Goal: Transaction & Acquisition: Obtain resource

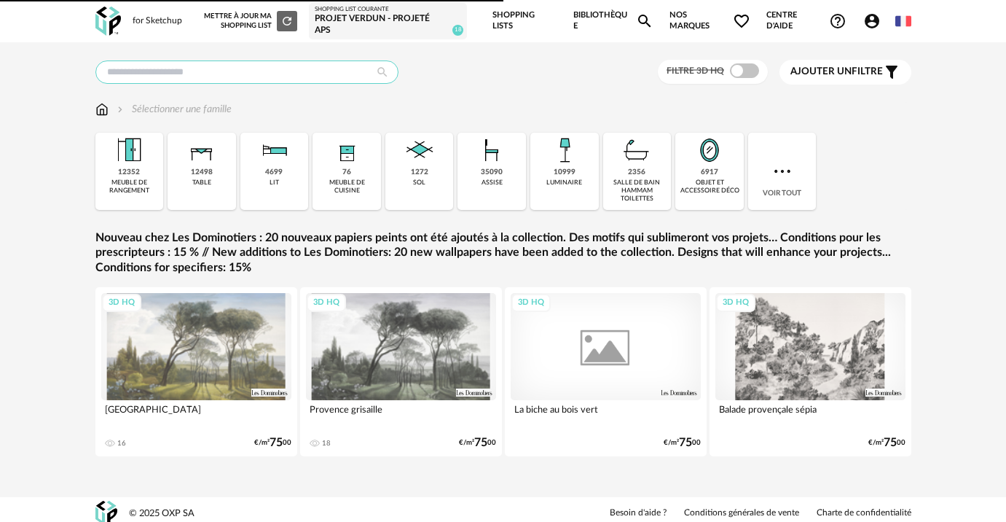
click at [342, 76] on input "text" at bounding box center [246, 71] width 303 height 23
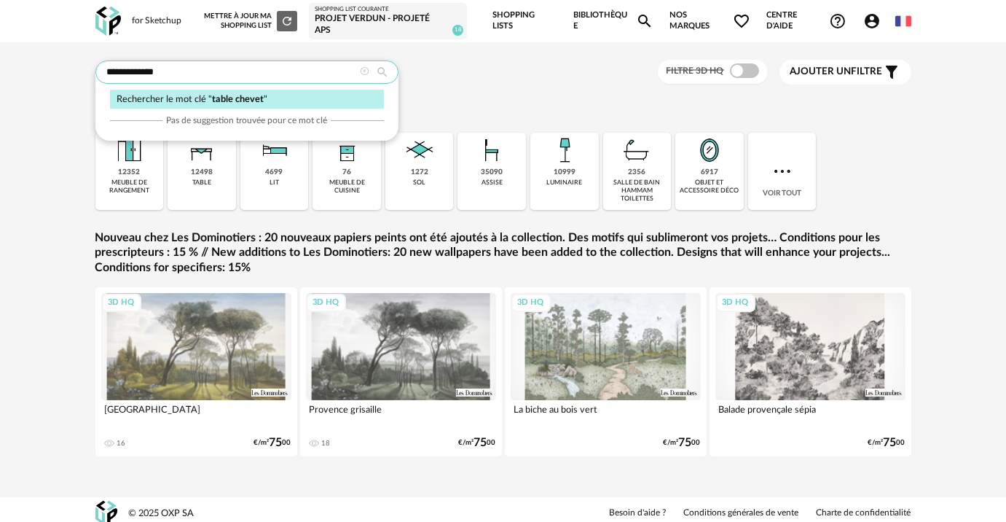
type input "**********"
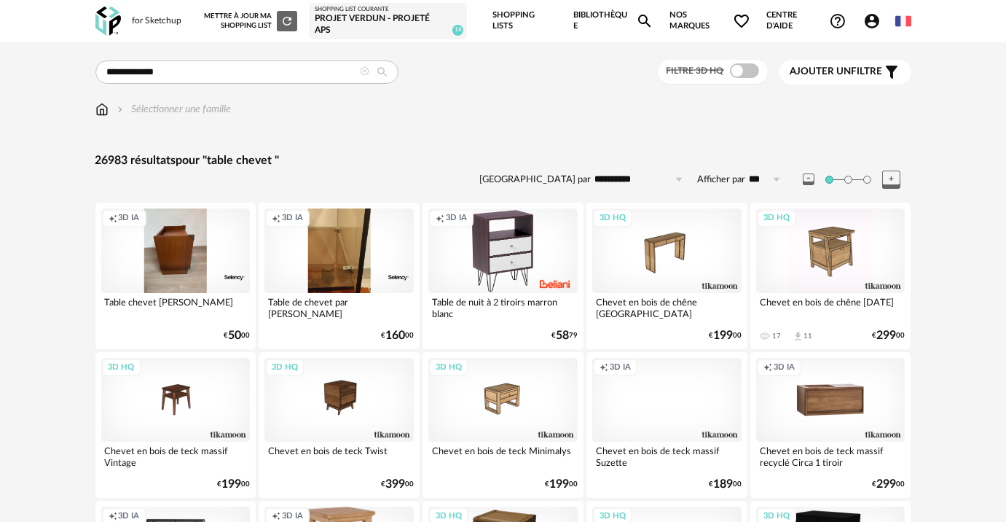
click at [741, 66] on span at bounding box center [744, 70] width 29 height 15
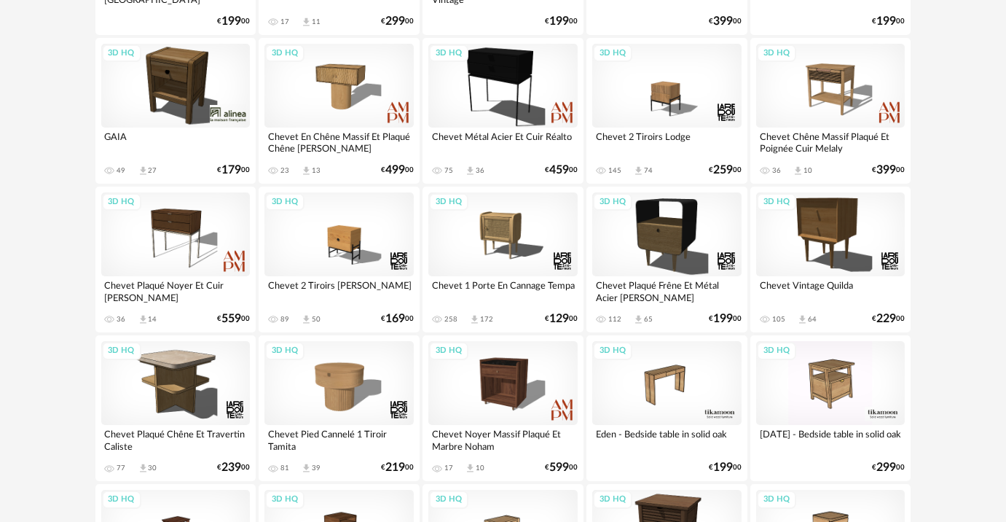
scroll to position [397, 0]
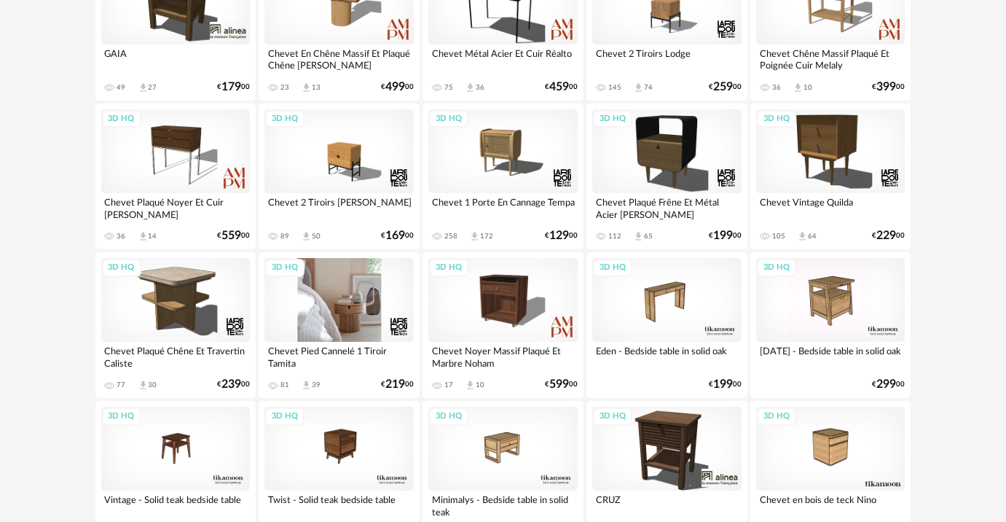
click at [351, 295] on div "3D HQ" at bounding box center [338, 300] width 149 height 84
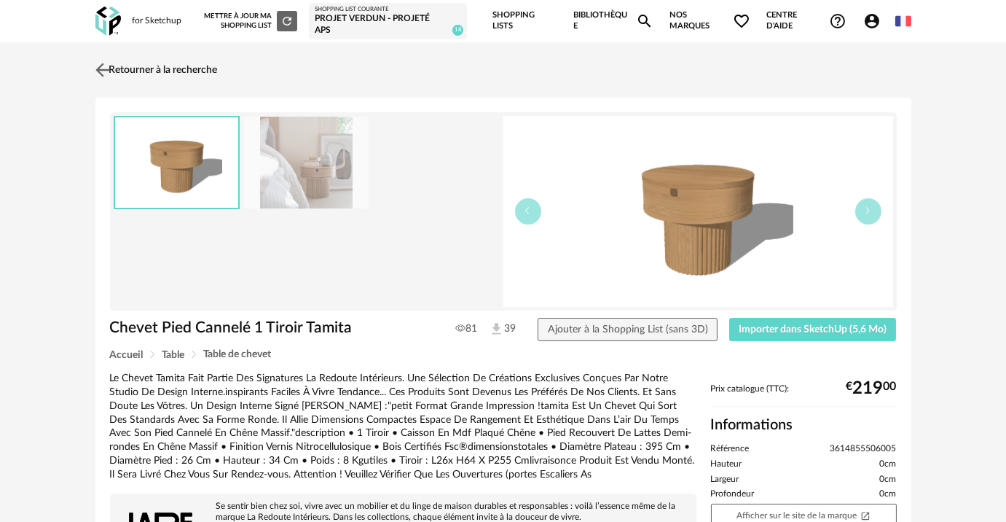
click at [116, 66] on link "Retourner à la recherche" at bounding box center [155, 70] width 126 height 32
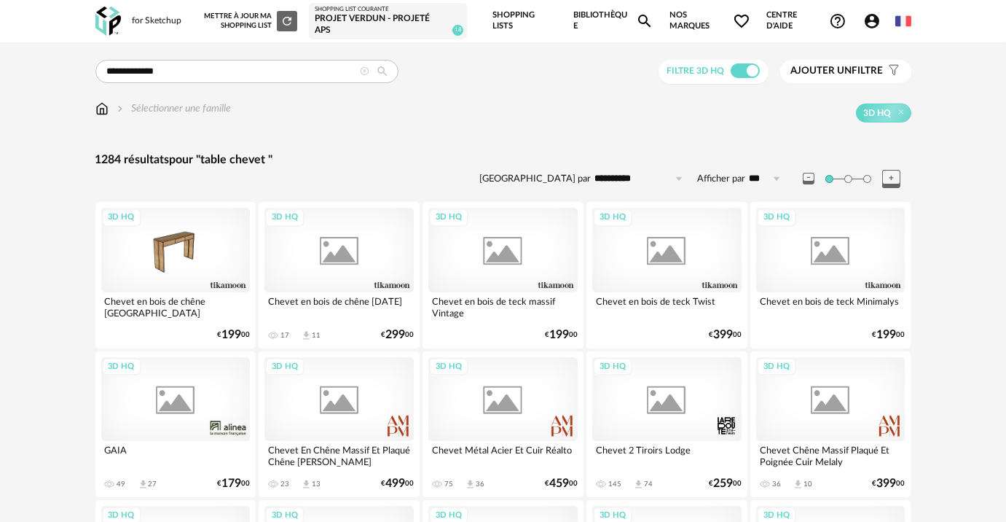
scroll to position [397, 0]
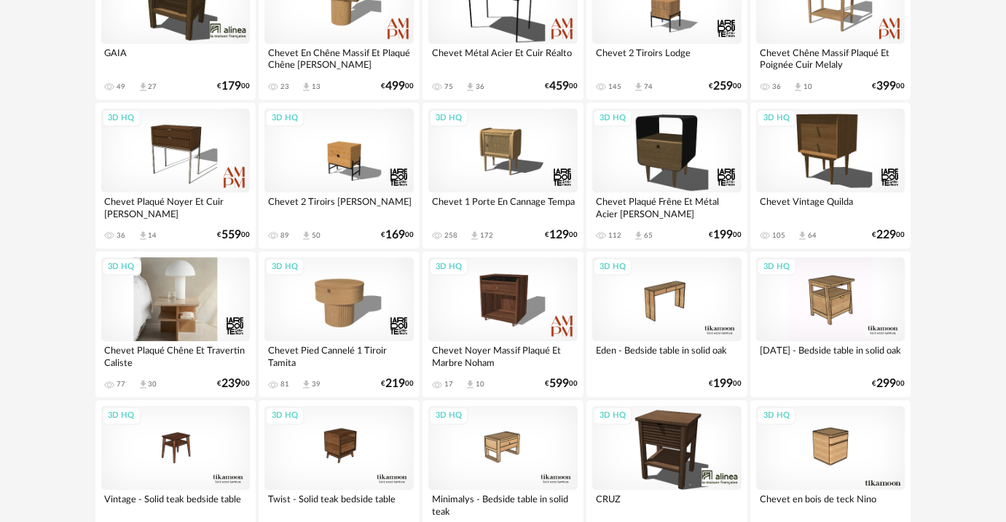
click at [198, 304] on div "3D HQ" at bounding box center [175, 299] width 149 height 84
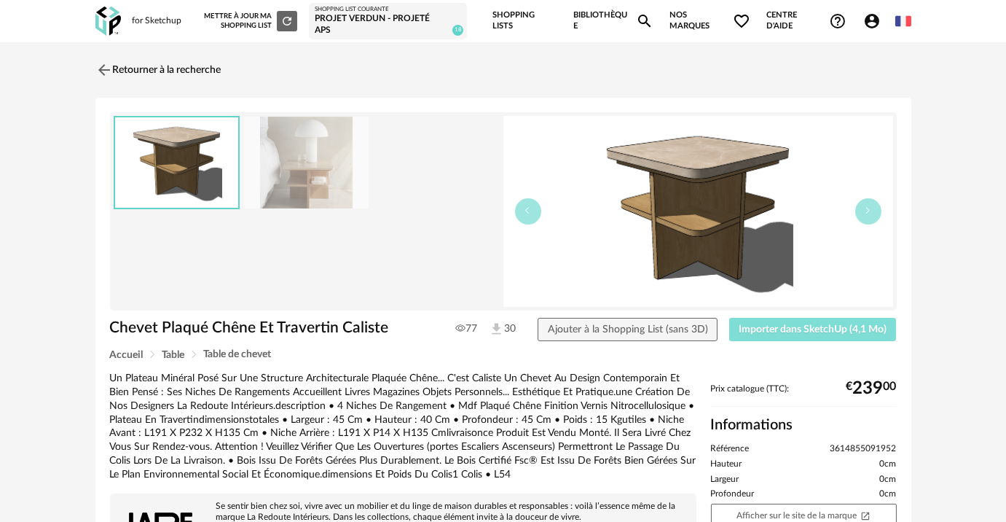
click at [763, 336] on button "Importer dans SketchUp (4,1 Mo)" at bounding box center [813, 329] width 168 height 23
click at [196, 71] on link "Retourner à la recherche" at bounding box center [155, 70] width 126 height 32
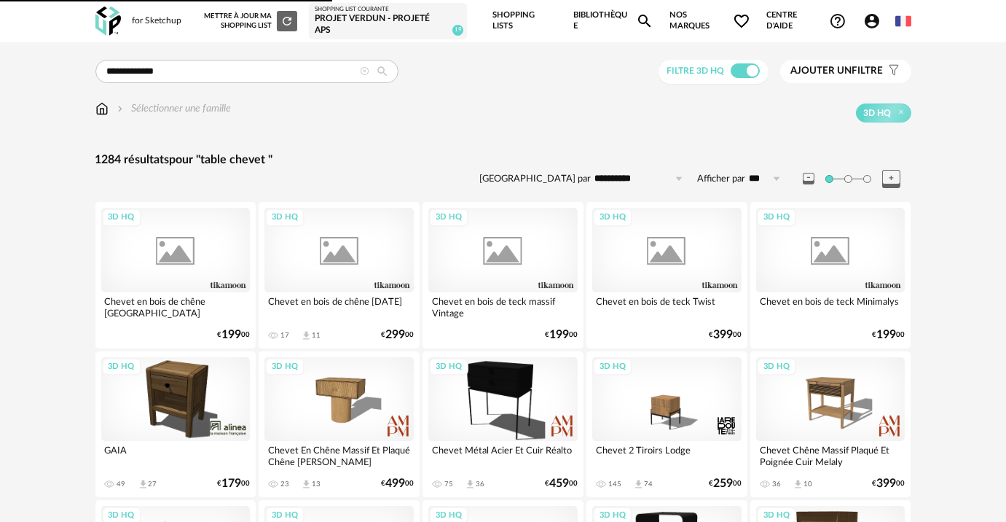
scroll to position [397, 0]
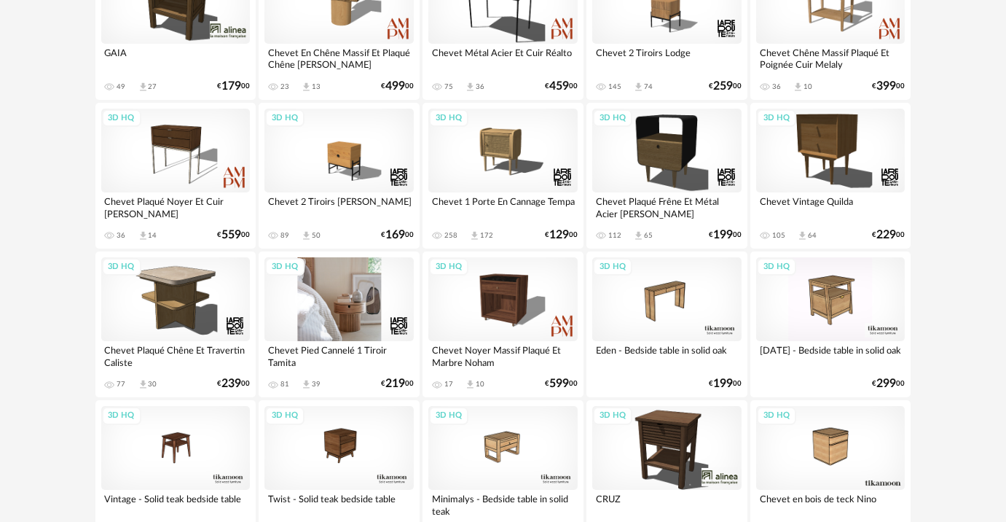
click at [352, 309] on div "3D HQ" at bounding box center [338, 299] width 149 height 84
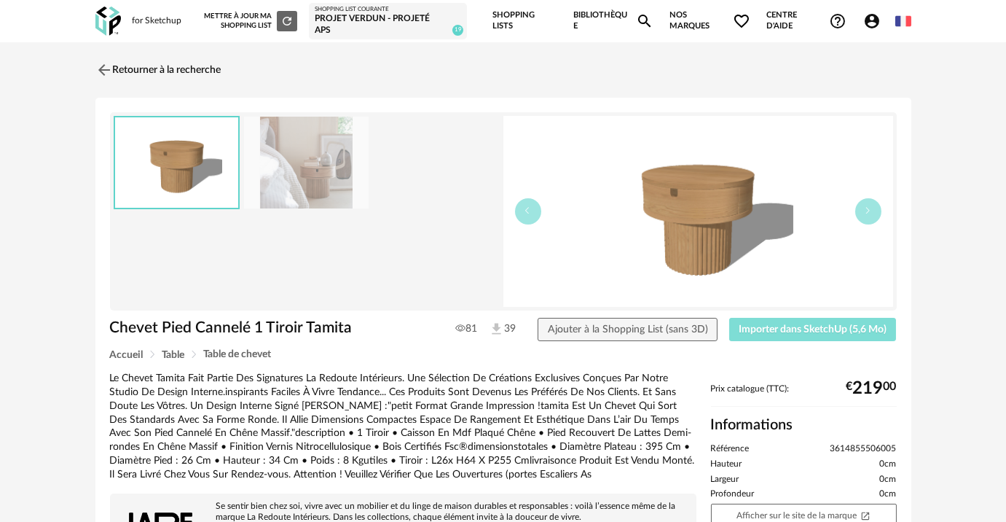
click at [800, 335] on button "Importer dans SketchUp (5,6 Mo)" at bounding box center [813, 329] width 168 height 23
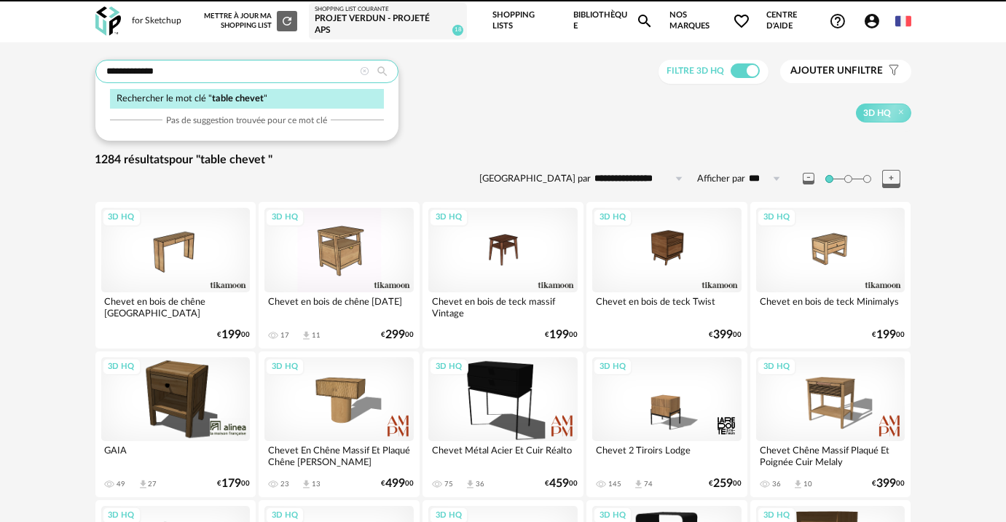
drag, startPoint x: 186, startPoint y: 74, endPoint x: 79, endPoint y: 58, distance: 108.9
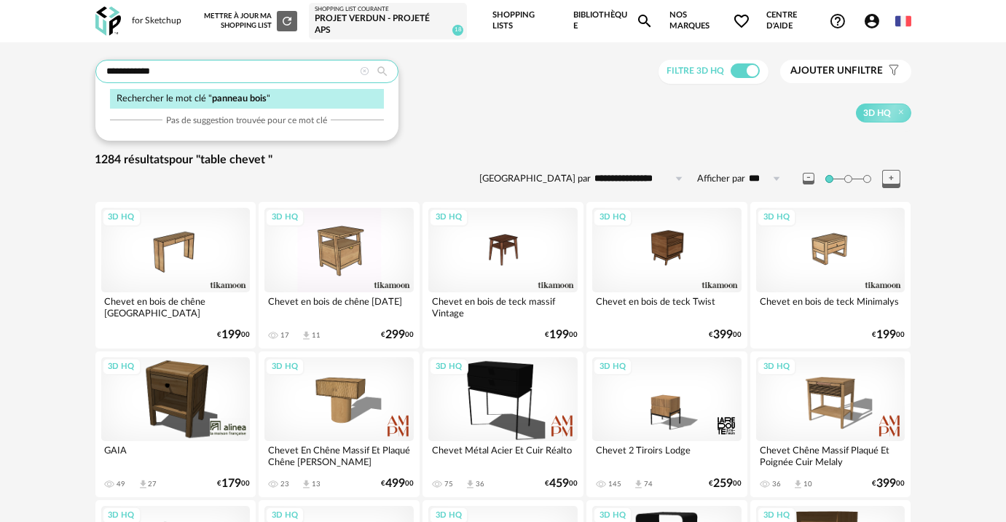
type input "**********"
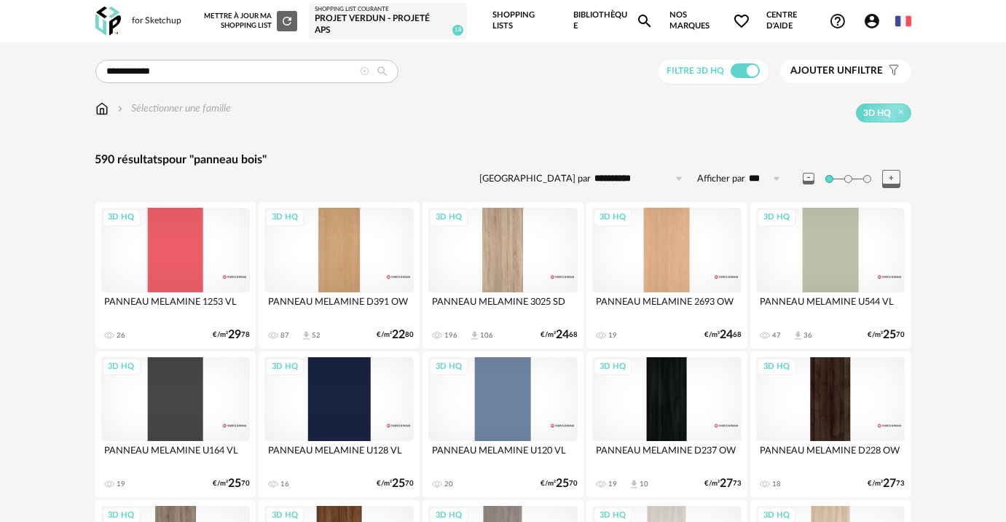
click at [474, 250] on div "3D HQ" at bounding box center [502, 250] width 149 height 84
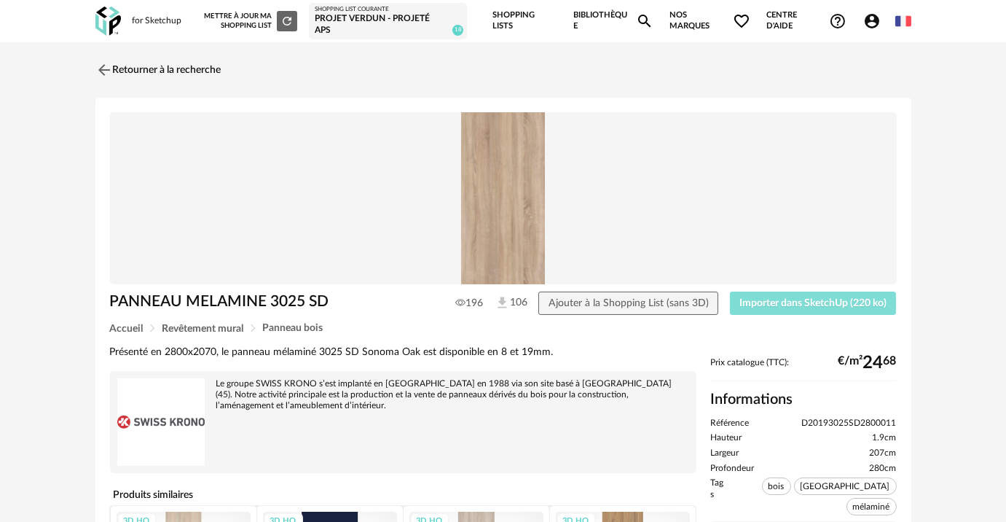
click at [823, 299] on span "Importer dans SketchUp (220 ko)" at bounding box center [812, 303] width 147 height 10
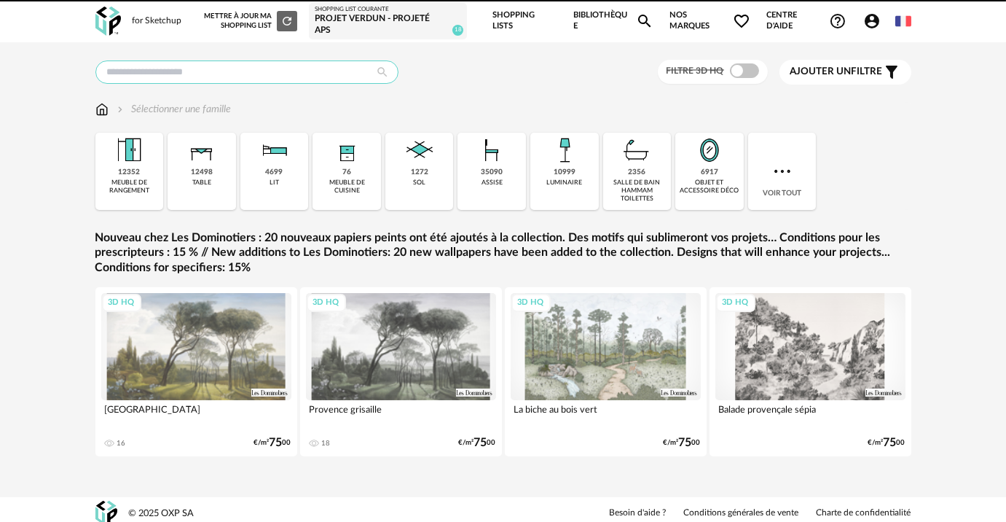
click at [235, 82] on input "text" at bounding box center [246, 71] width 303 height 23
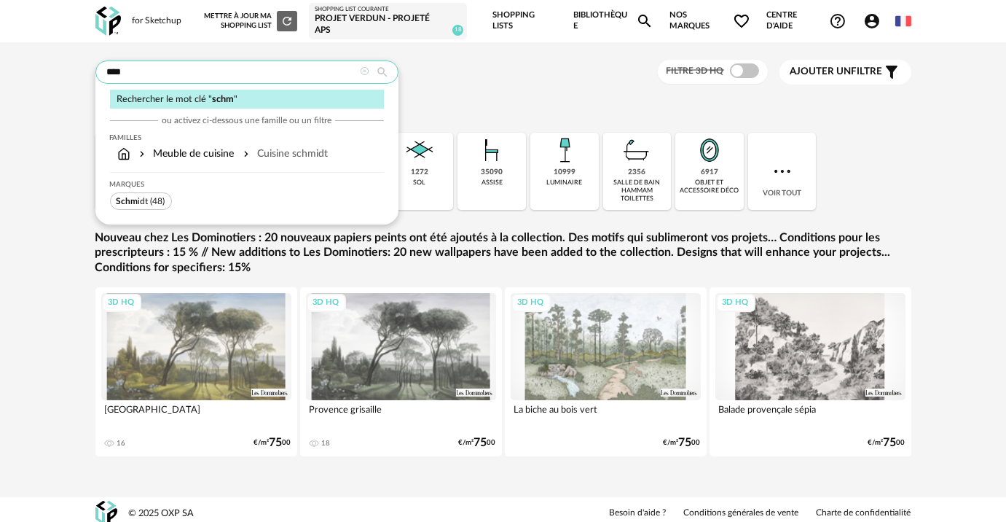
type input "****"
click at [143, 205] on span "Schm idt (48)" at bounding box center [141, 200] width 62 height 17
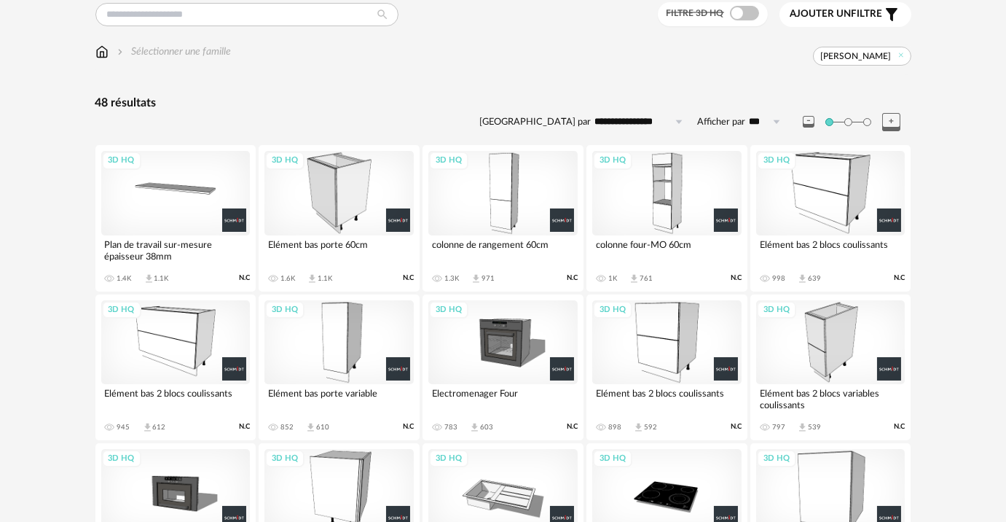
scroll to position [66, 0]
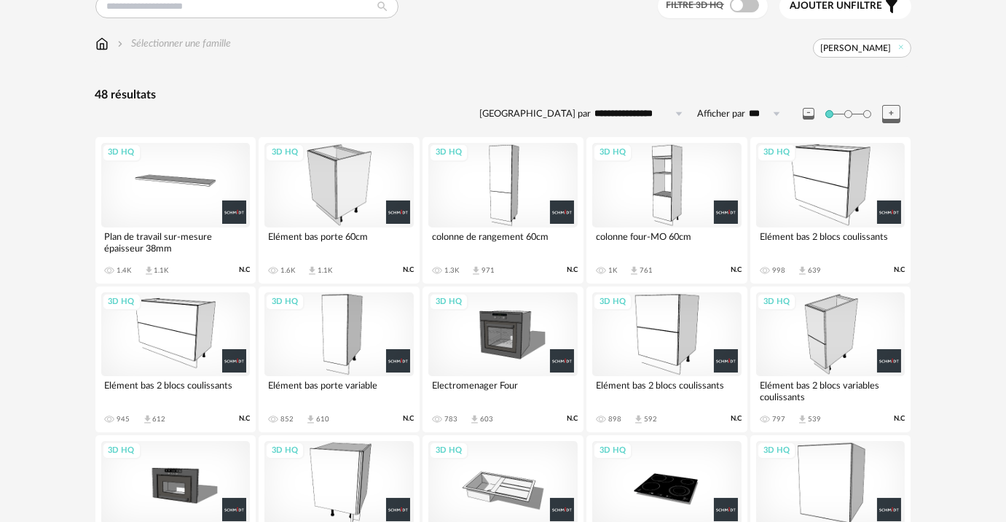
click at [341, 326] on div "3D HQ" at bounding box center [338, 334] width 149 height 84
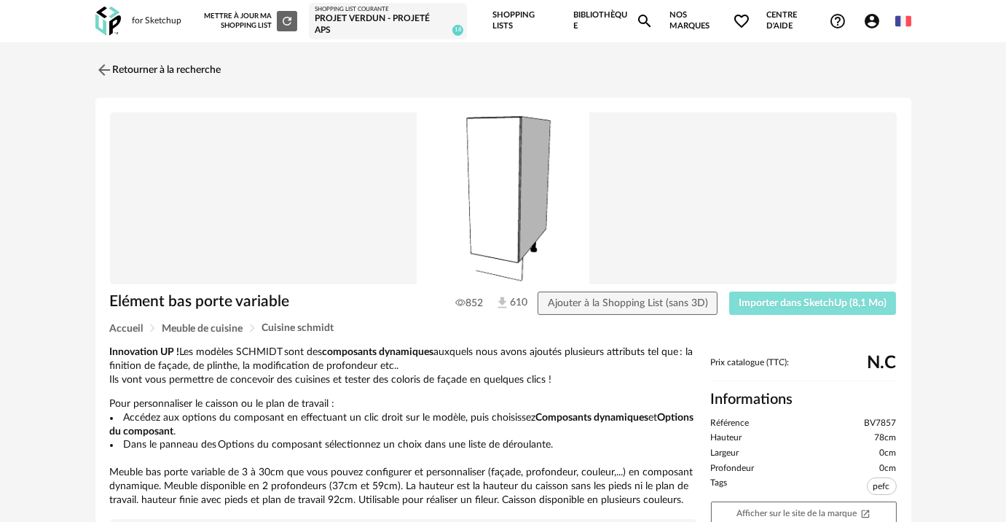
click at [835, 301] on span "Importer dans SketchUp (8,1 Mo)" at bounding box center [813, 303] width 148 height 10
click at [176, 77] on link "Retourner à la recherche" at bounding box center [155, 70] width 126 height 32
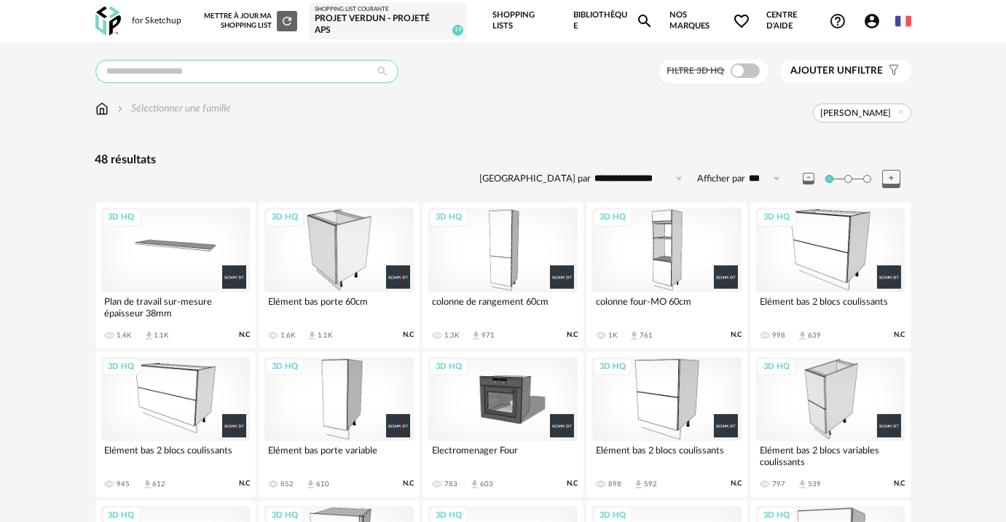
click at [237, 76] on input "text" at bounding box center [246, 71] width 303 height 23
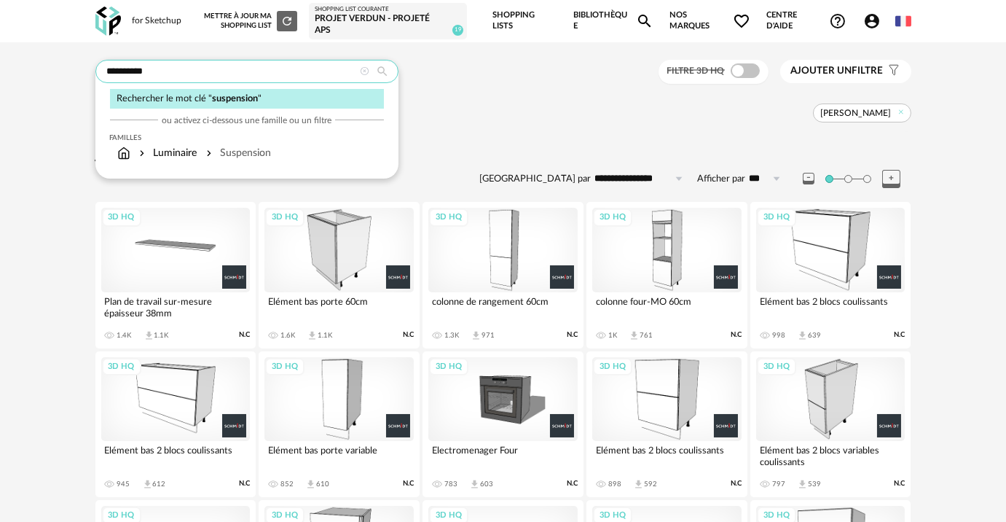
type input "**********"
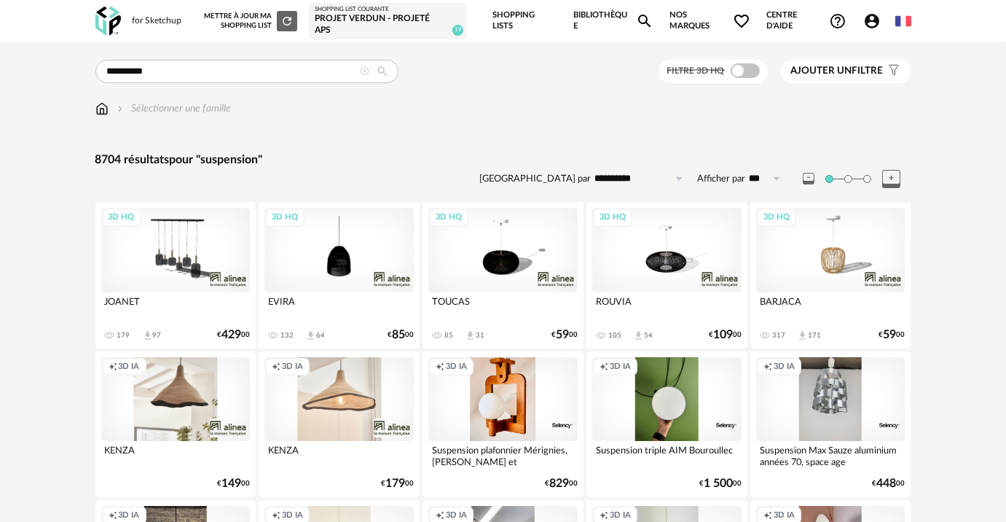
click at [741, 76] on span at bounding box center [745, 70] width 29 height 15
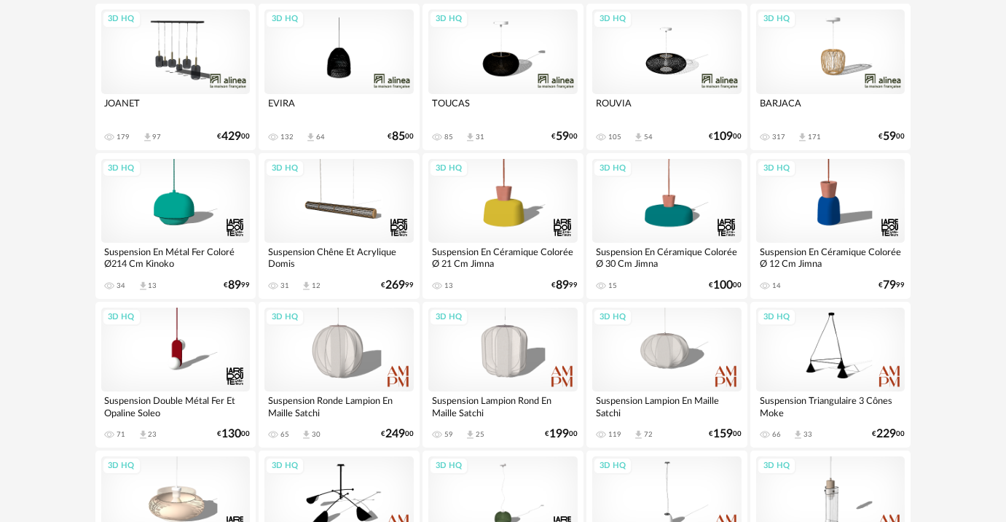
scroll to position [331, 0]
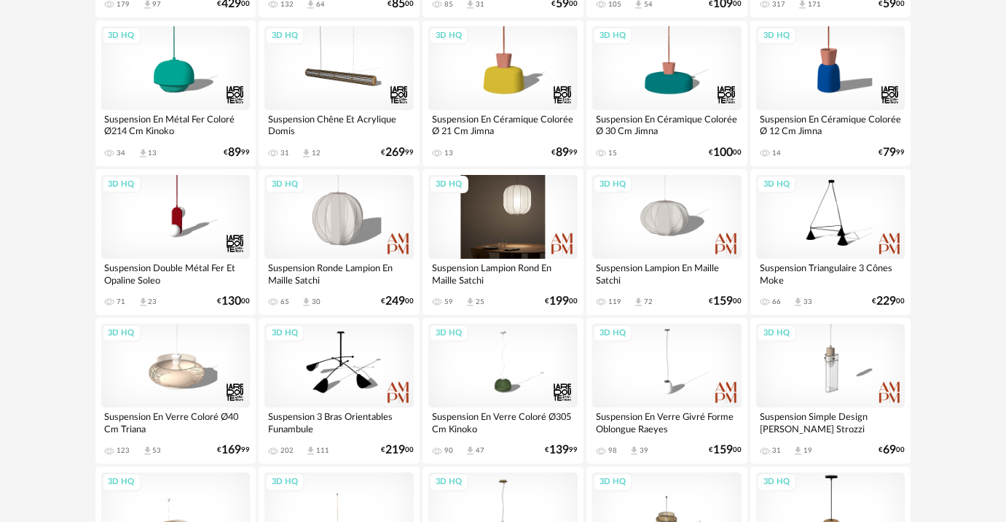
click at [521, 216] on div "3D HQ" at bounding box center [502, 217] width 149 height 84
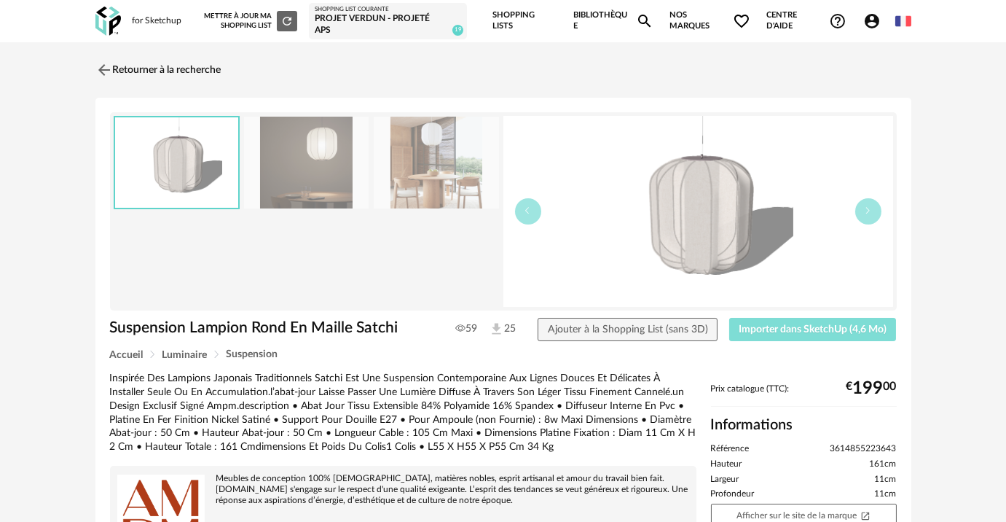
click at [854, 330] on span "Importer dans SketchUp (4,6 Mo)" at bounding box center [813, 329] width 148 height 10
